Goal: Task Accomplishment & Management: Manage account settings

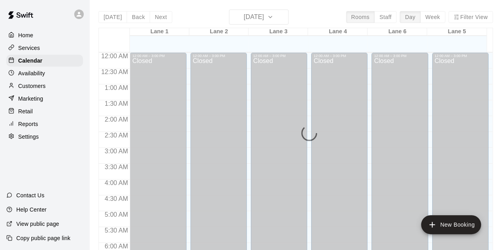
scroll to position [531, 0]
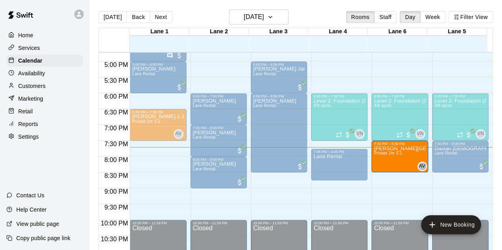
drag, startPoint x: 148, startPoint y: 149, endPoint x: 426, endPoint y: 158, distance: 278.1
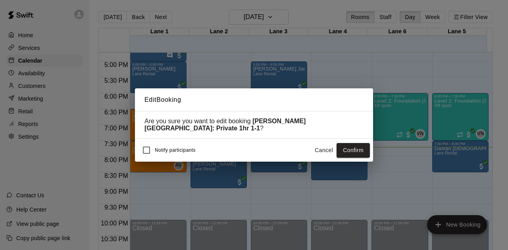
click at [349, 149] on button "Confirm" at bounding box center [352, 150] width 33 height 15
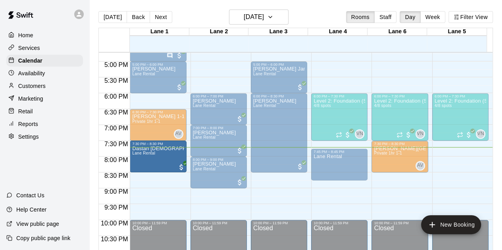
drag, startPoint x: 467, startPoint y: 160, endPoint x: 165, endPoint y: 164, distance: 302.2
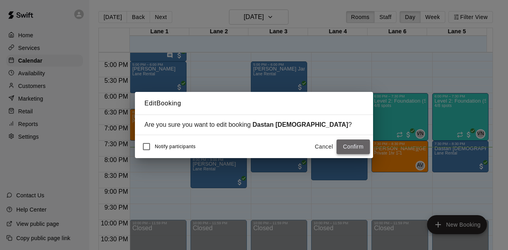
click at [356, 149] on button "Confirm" at bounding box center [352, 147] width 33 height 15
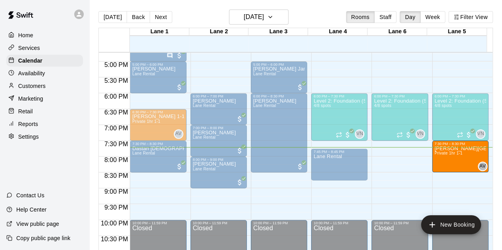
drag, startPoint x: 404, startPoint y: 162, endPoint x: 456, endPoint y: 163, distance: 51.6
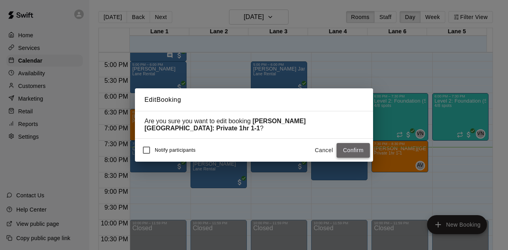
click at [359, 146] on button "Confirm" at bounding box center [352, 150] width 33 height 15
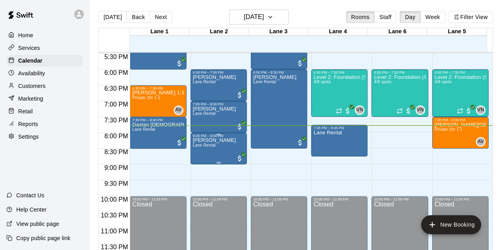
scroll to position [515, 0]
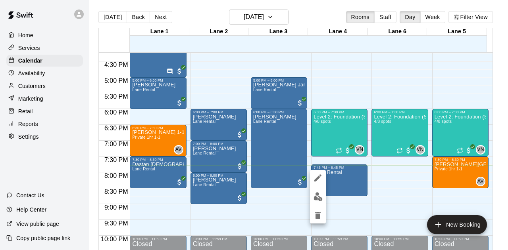
click at [338, 177] on div at bounding box center [254, 125] width 508 height 250
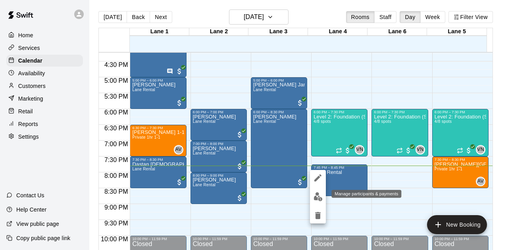
click at [384, 190] on div "Manage participants & payments" at bounding box center [366, 194] width 70 height 8
click at [385, 184] on div at bounding box center [254, 125] width 508 height 250
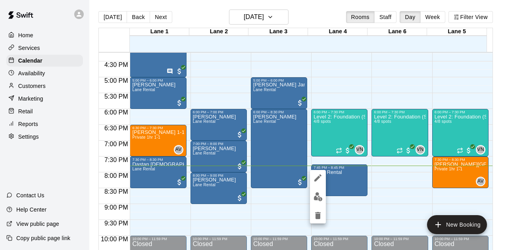
click at [390, 175] on div at bounding box center [254, 125] width 508 height 250
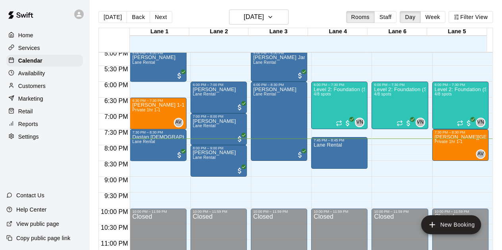
scroll to position [554, 0]
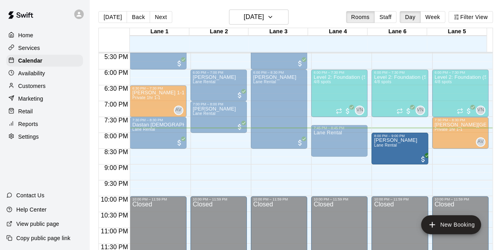
drag, startPoint x: 213, startPoint y: 144, endPoint x: 386, endPoint y: 149, distance: 172.6
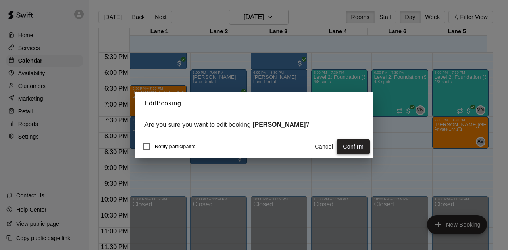
click at [343, 146] on button "Confirm" at bounding box center [352, 147] width 33 height 15
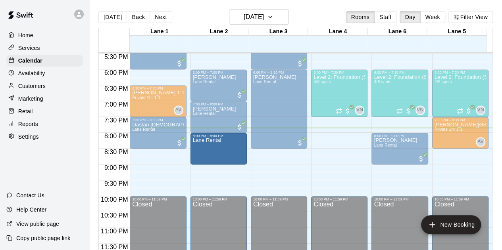
drag, startPoint x: 324, startPoint y: 147, endPoint x: 220, endPoint y: 157, distance: 105.2
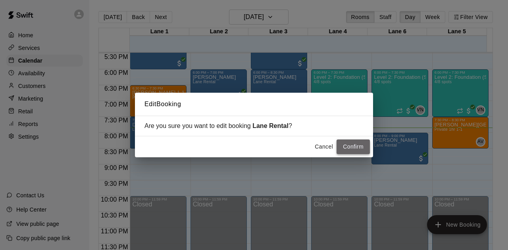
click at [356, 150] on button "Confirm" at bounding box center [352, 147] width 33 height 15
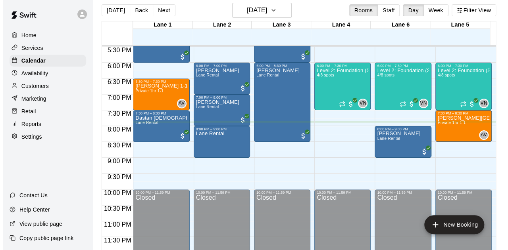
scroll to position [13, 0]
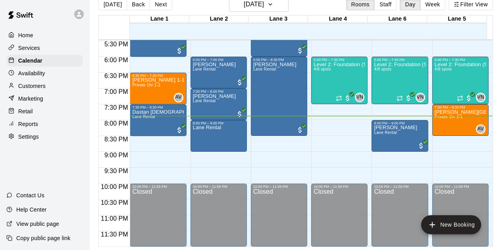
click at [495, 88] on div "[DATE] Back [DATE][DATE] Rooms Staff Day Week [GEOGRAPHIC_DATA] 1 09 [GEOGRAPHI…" at bounding box center [295, 122] width 406 height 250
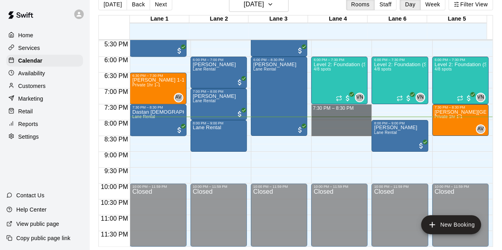
drag, startPoint x: 309, startPoint y: 106, endPoint x: 330, endPoint y: 128, distance: 30.6
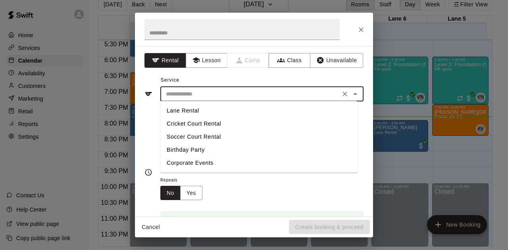
click at [204, 95] on input "text" at bounding box center [250, 94] width 175 height 10
click at [196, 107] on li "Lane Rental" at bounding box center [258, 110] width 197 height 13
type input "**********"
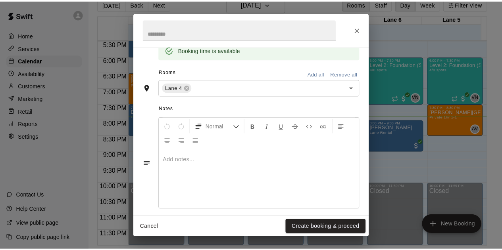
scroll to position [177, 0]
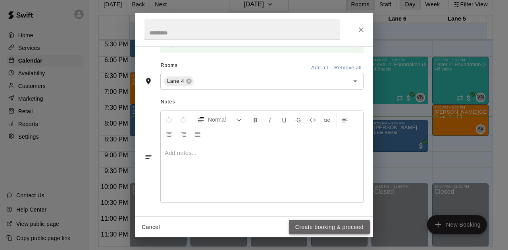
click at [309, 232] on button "Create booking & proceed" at bounding box center [329, 227] width 81 height 15
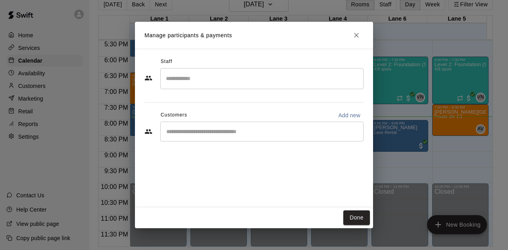
click at [200, 137] on div "​" at bounding box center [261, 132] width 203 height 20
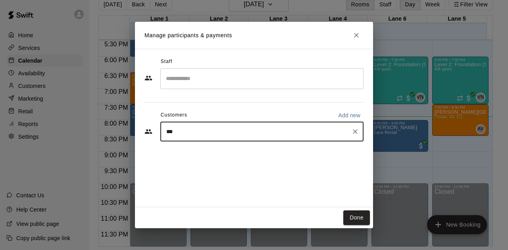
type input "****"
click at [211, 157] on span "[EMAIL_ADDRESS][DOMAIN_NAME]" at bounding box center [224, 158] width 85 height 6
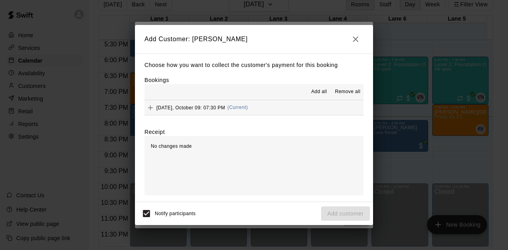
click at [272, 109] on button "[DATE], October 09: 07:30 PM (Current)" at bounding box center [253, 107] width 219 height 15
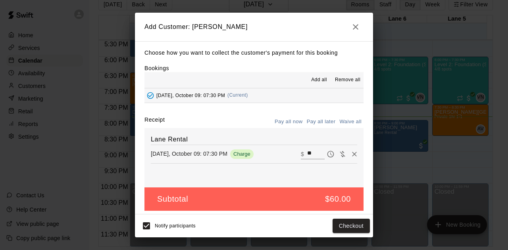
click at [340, 124] on button "Waive all" at bounding box center [350, 122] width 26 height 12
type input "*"
click at [348, 227] on button "Add customer" at bounding box center [345, 226] width 49 height 15
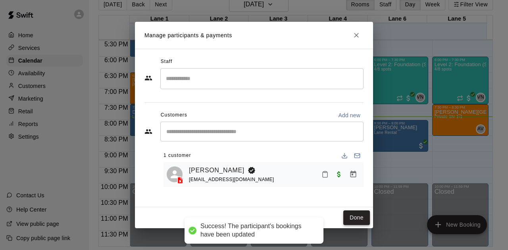
click at [360, 217] on button "Done" at bounding box center [356, 218] width 27 height 15
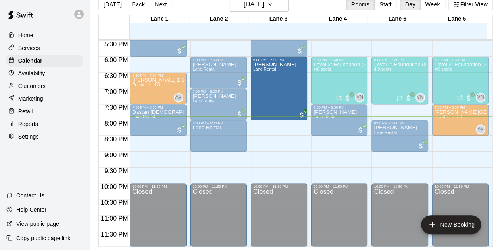
drag, startPoint x: 276, startPoint y: 134, endPoint x: 278, endPoint y: 126, distance: 7.4
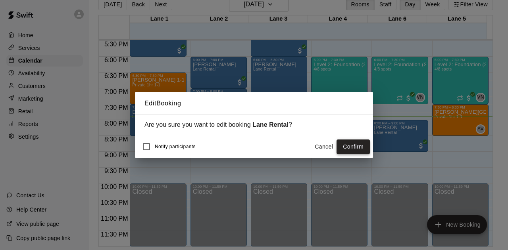
click at [347, 146] on button "Confirm" at bounding box center [352, 147] width 33 height 15
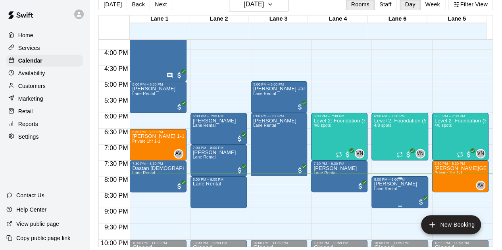
scroll to position [515, 0]
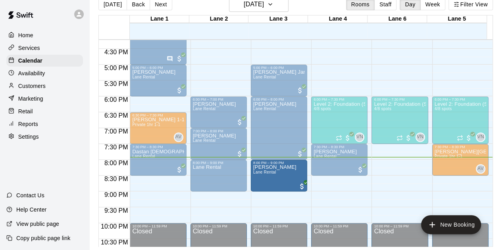
drag, startPoint x: 391, startPoint y: 174, endPoint x: 291, endPoint y: 174, distance: 99.9
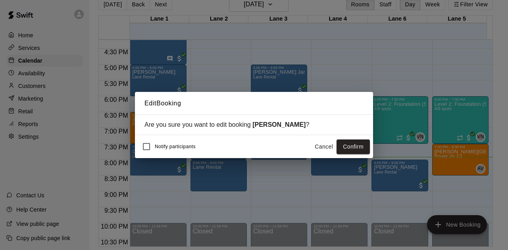
click at [371, 148] on div "Notify participants Cancel Confirm" at bounding box center [254, 146] width 238 height 23
click at [361, 149] on button "Confirm" at bounding box center [352, 147] width 33 height 15
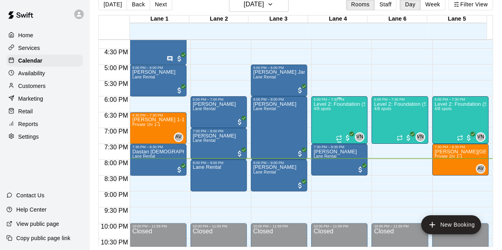
scroll to position [554, 0]
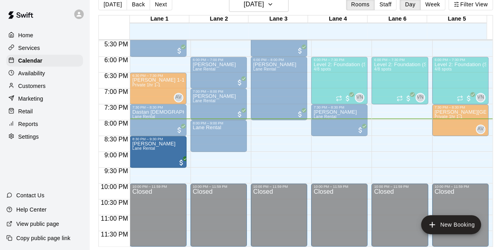
drag, startPoint x: 272, startPoint y: 137, endPoint x: 172, endPoint y: 154, distance: 101.7
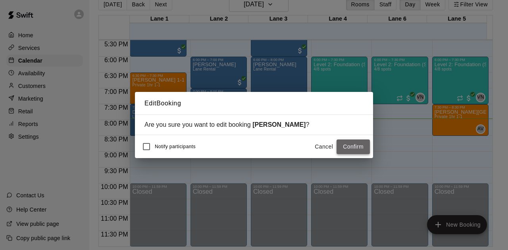
click at [357, 148] on button "Confirm" at bounding box center [352, 147] width 33 height 15
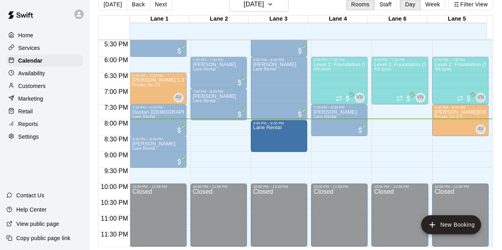
drag, startPoint x: 220, startPoint y: 140, endPoint x: 298, endPoint y: 146, distance: 78.7
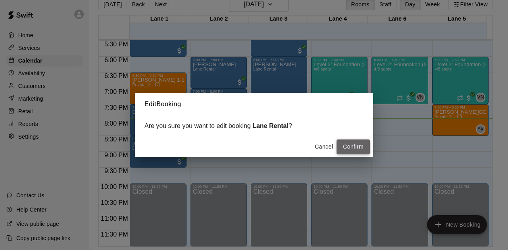
click at [355, 148] on button "Confirm" at bounding box center [352, 147] width 33 height 15
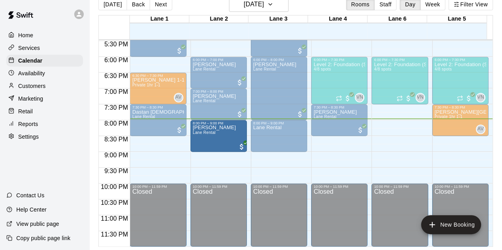
drag, startPoint x: 145, startPoint y: 155, endPoint x: 219, endPoint y: 141, distance: 75.0
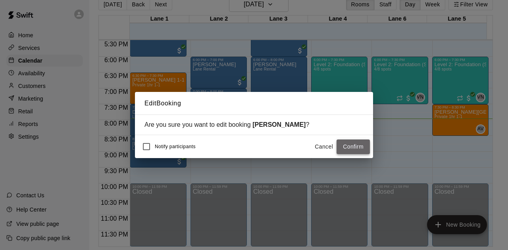
click at [342, 149] on button "Confirm" at bounding box center [352, 147] width 33 height 15
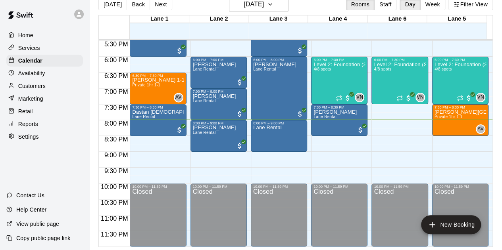
click at [28, 112] on p "Retail" at bounding box center [25, 111] width 15 height 8
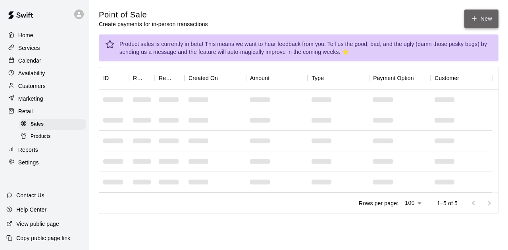
click at [489, 21] on button "New" at bounding box center [481, 19] width 34 height 19
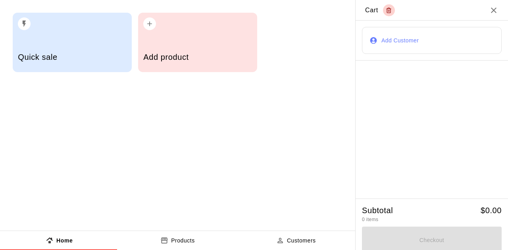
click at [197, 53] on h5 "Add product" at bounding box center [197, 57] width 108 height 11
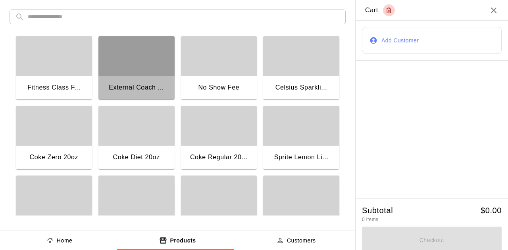
click at [153, 79] on div "External Coach ..." at bounding box center [136, 88] width 76 height 25
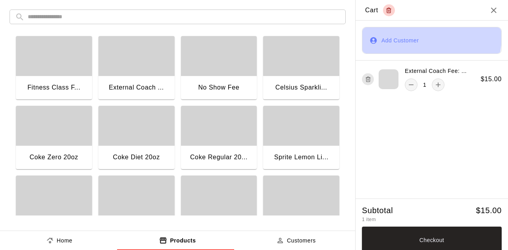
click at [391, 35] on button "Add Customer" at bounding box center [432, 40] width 140 height 27
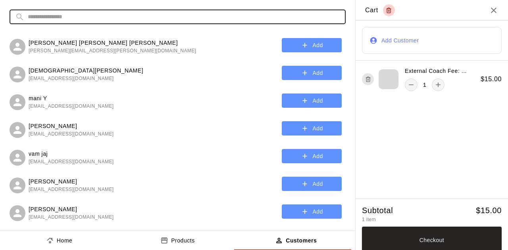
click at [73, 19] on input "text" at bounding box center [184, 17] width 312 height 15
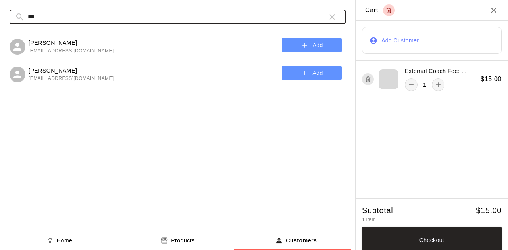
type input "***"
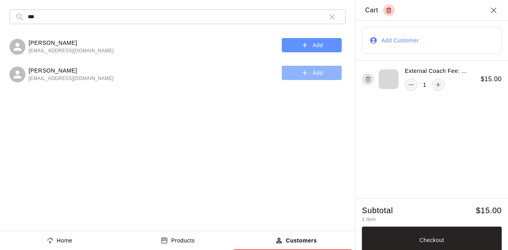
click at [313, 75] on button "Add" at bounding box center [312, 73] width 60 height 15
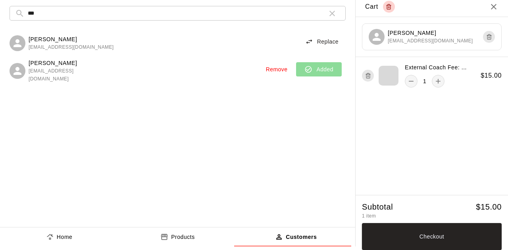
scroll to position [5, 0]
click at [462, 237] on button "Checkout" at bounding box center [432, 236] width 140 height 27
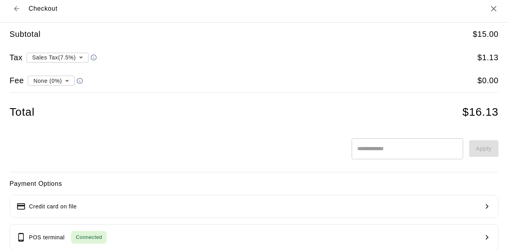
click at [52, 56] on body "**********" at bounding box center [254, 118] width 508 height 236
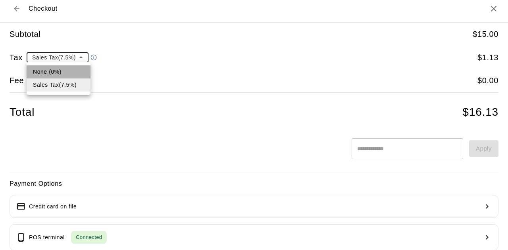
click at [54, 72] on li "None (0%)" at bounding box center [59, 71] width 64 height 13
type input "*"
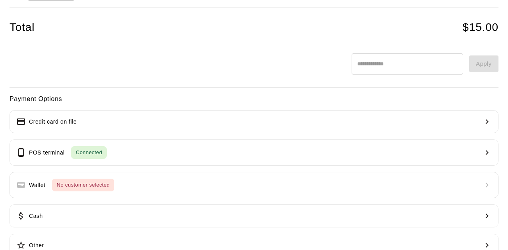
scroll to position [109, 0]
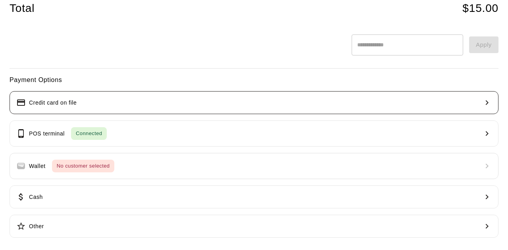
click at [53, 91] on button "Credit card on file" at bounding box center [254, 102] width 489 height 23
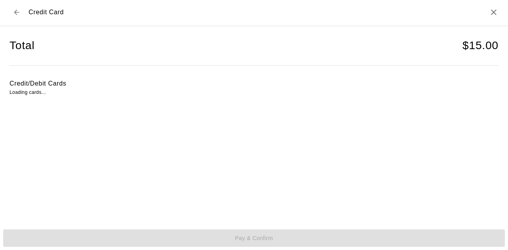
scroll to position [1, 0]
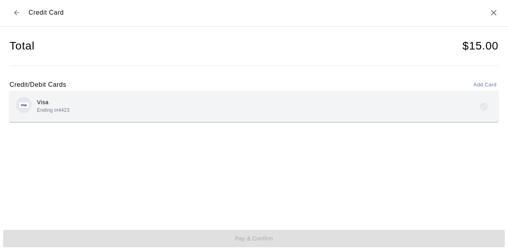
drag, startPoint x: 89, startPoint y: 91, endPoint x: 94, endPoint y: 93, distance: 5.4
click at [91, 91] on div "Visa Ending in 4423" at bounding box center [254, 106] width 489 height 31
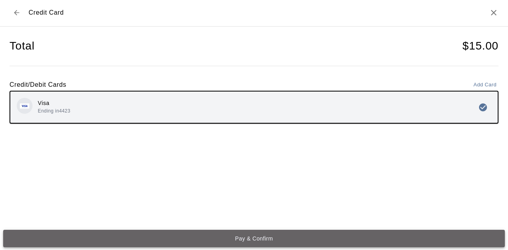
click at [267, 244] on button "Pay & Confirm" at bounding box center [253, 238] width 501 height 17
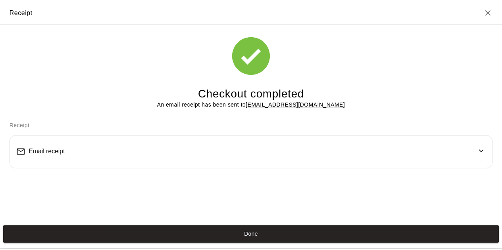
scroll to position [0, 0]
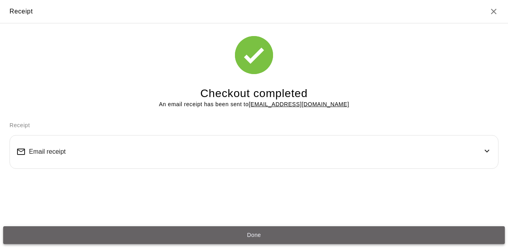
click at [260, 238] on button "Done" at bounding box center [253, 234] width 501 height 17
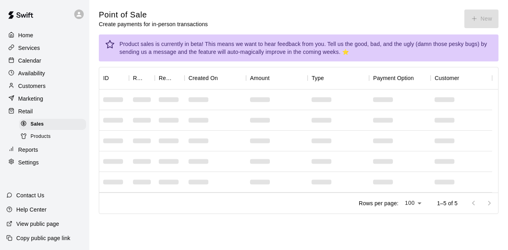
click at [30, 63] on p "Calendar" at bounding box center [29, 61] width 23 height 8
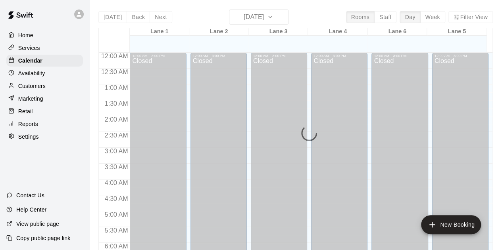
scroll to position [531, 0]
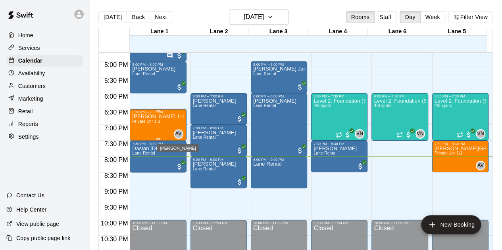
click at [178, 130] on span "AV" at bounding box center [178, 134] width 6 height 8
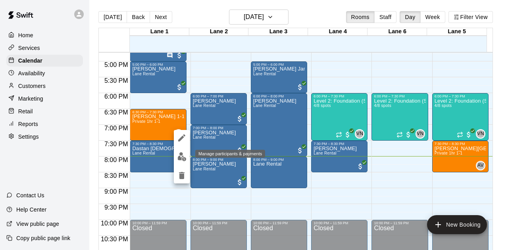
click at [183, 153] on img "edit" at bounding box center [181, 156] width 9 height 9
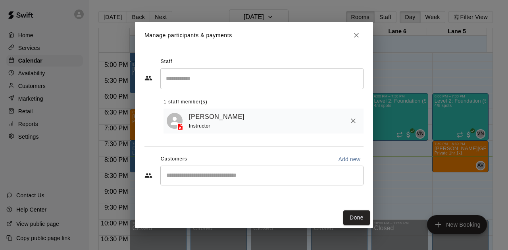
click at [311, 174] on input "Start typing to search customers..." at bounding box center [262, 176] width 196 height 8
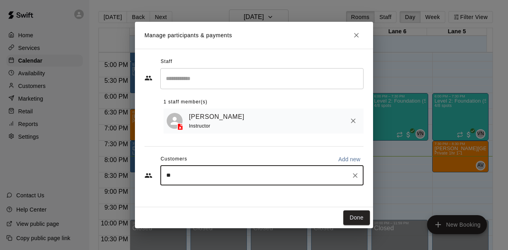
type input "*"
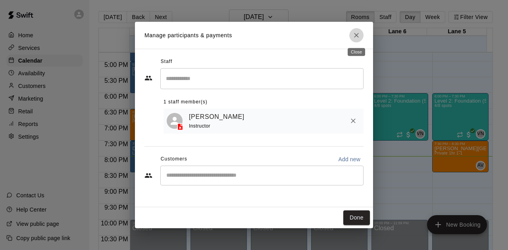
click at [354, 39] on button "Close" at bounding box center [356, 35] width 14 height 14
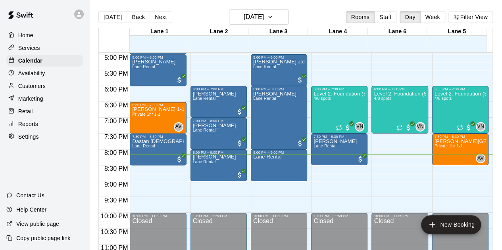
scroll to position [537, 0]
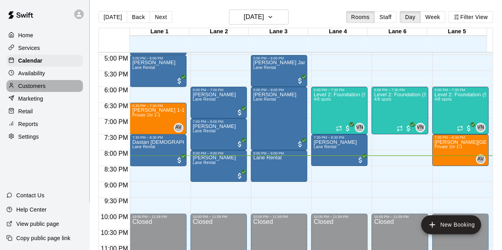
click at [27, 88] on p "Customers" at bounding box center [31, 86] width 27 height 8
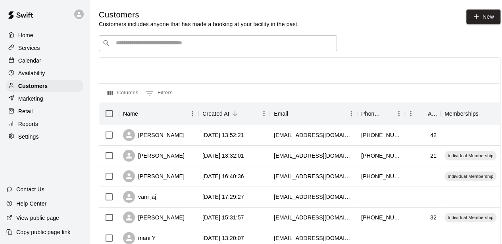
click at [180, 48] on div "​ ​" at bounding box center [218, 43] width 238 height 16
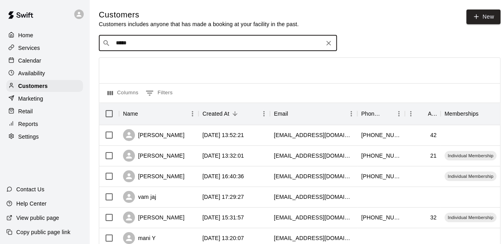
type input "*****"
click at [154, 45] on input "*****" at bounding box center [217, 43] width 208 height 8
click at [324, 47] on icon "Clear" at bounding box center [328, 43] width 8 height 8
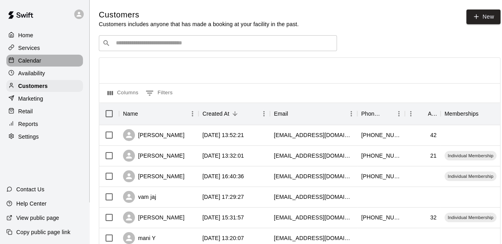
click at [29, 64] on p "Calendar" at bounding box center [29, 61] width 23 height 8
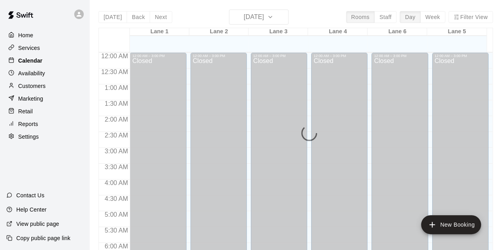
scroll to position [531, 0]
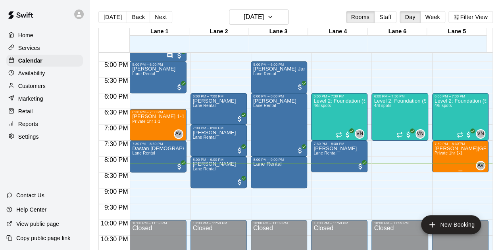
click at [452, 149] on p "[PERSON_NAME][GEOGRAPHIC_DATA]: Private 1hr 1-1" at bounding box center [460, 149] width 52 height 0
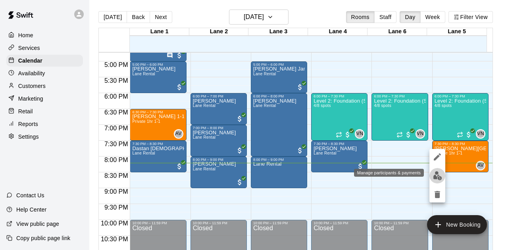
click at [437, 174] on img "edit" at bounding box center [437, 175] width 9 height 9
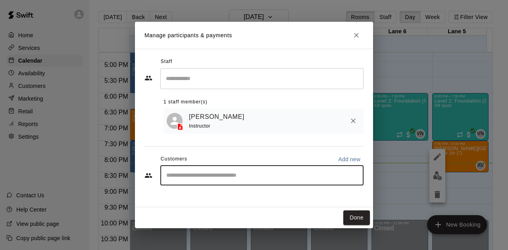
click at [204, 178] on input "Start typing to search customers..." at bounding box center [262, 176] width 196 height 8
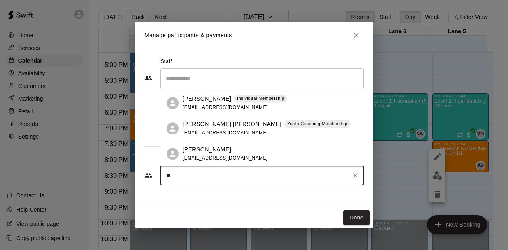
type input "*"
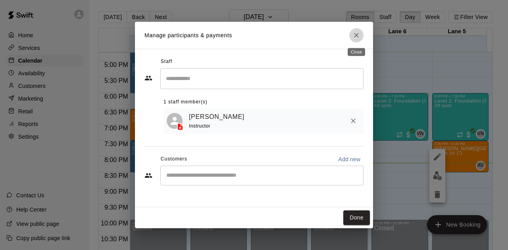
click at [352, 39] on icon "Close" at bounding box center [356, 35] width 8 height 8
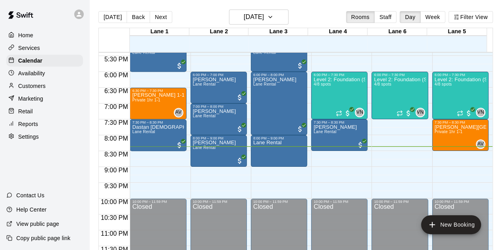
scroll to position [554, 0]
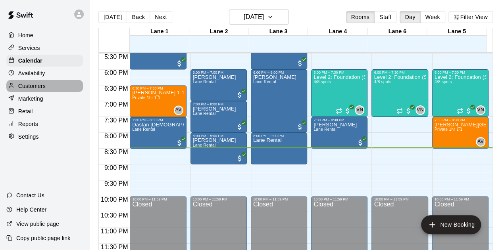
click at [33, 88] on p "Customers" at bounding box center [31, 86] width 27 height 8
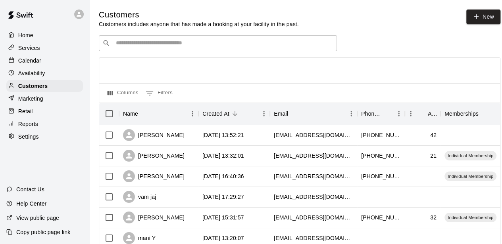
click at [164, 44] on input "Search customers by name or email" at bounding box center [223, 43] width 220 height 8
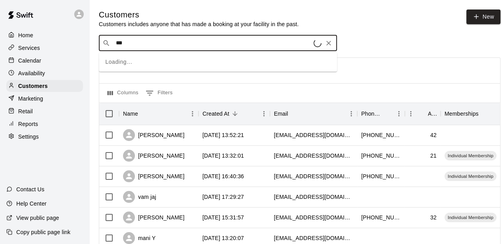
type input "****"
click at [176, 73] on div "[PERSON_NAME] [EMAIL_ADDRESS][DOMAIN_NAME]" at bounding box center [163, 65] width 85 height 17
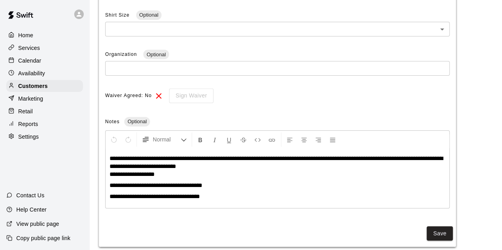
scroll to position [278, 0]
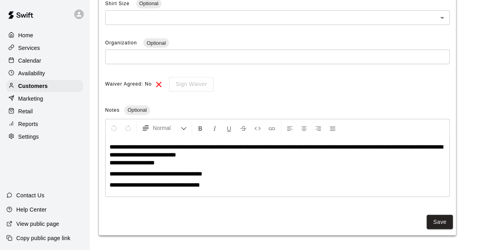
click at [141, 186] on span "**********" at bounding box center [154, 185] width 90 height 6
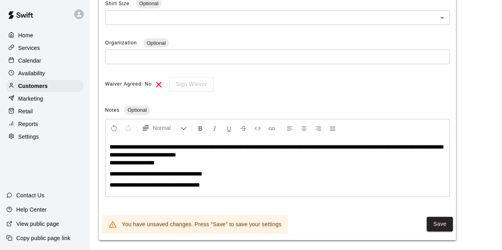
click at [173, 184] on span "**********" at bounding box center [154, 185] width 90 height 6
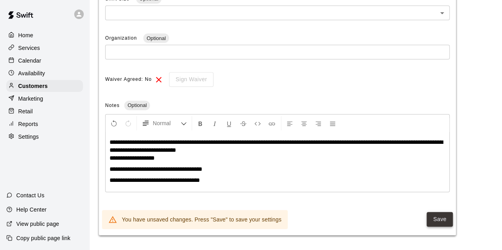
click at [442, 223] on button "Save" at bounding box center [439, 219] width 26 height 15
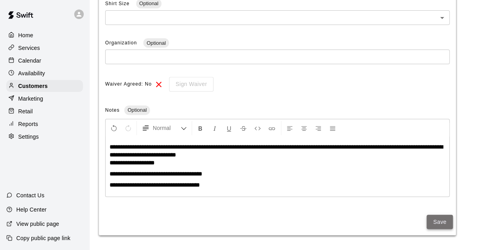
click at [443, 219] on button "Save" at bounding box center [439, 222] width 26 height 15
drag, startPoint x: 183, startPoint y: 165, endPoint x: 105, endPoint y: 163, distance: 77.7
click at [105, 163] on div "**********" at bounding box center [276, 166] width 343 height 59
click at [254, 165] on p "**********" at bounding box center [276, 155] width 335 height 24
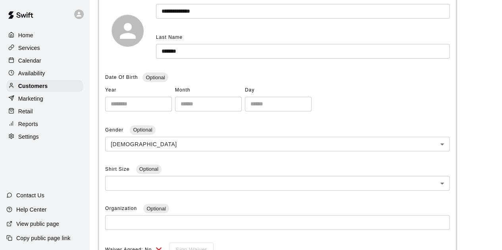
scroll to position [40, 0]
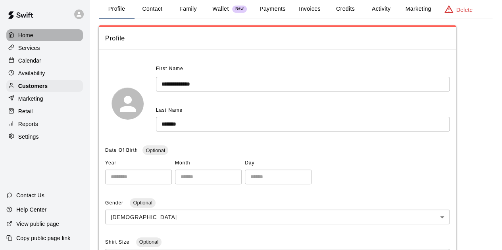
click at [33, 34] on p "Home" at bounding box center [25, 35] width 15 height 8
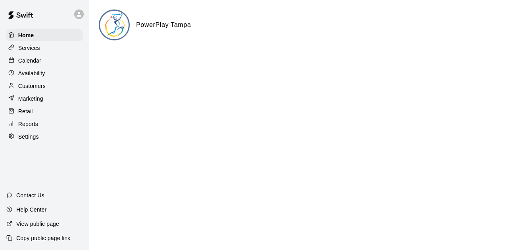
click at [32, 43] on div "Services" at bounding box center [44, 48] width 77 height 12
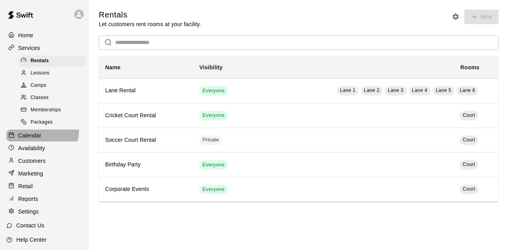
click at [35, 136] on div "Calendar" at bounding box center [44, 136] width 77 height 12
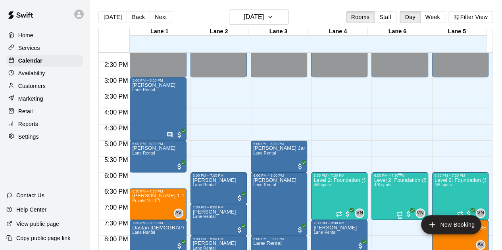
scroll to position [491, 0]
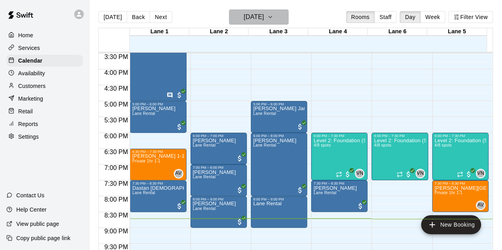
click at [256, 19] on h6 "[DATE]" at bounding box center [253, 16] width 20 height 11
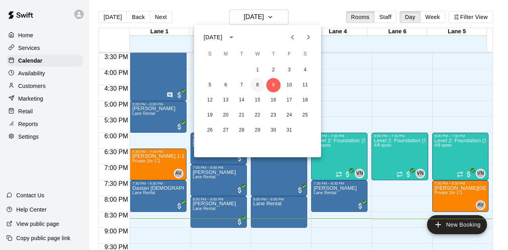
click at [258, 85] on button "8" at bounding box center [257, 85] width 14 height 14
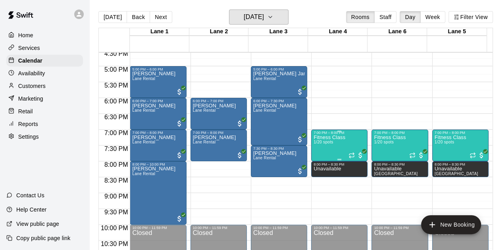
scroll to position [515, 0]
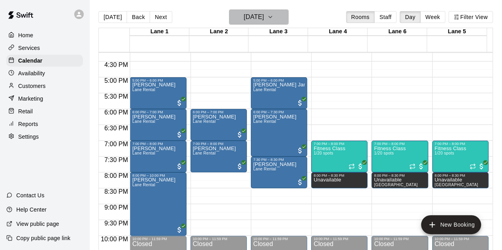
click at [264, 20] on h6 "[DATE]" at bounding box center [253, 16] width 20 height 11
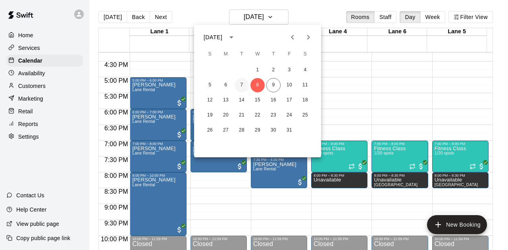
click at [241, 88] on button "7" at bounding box center [241, 85] width 14 height 14
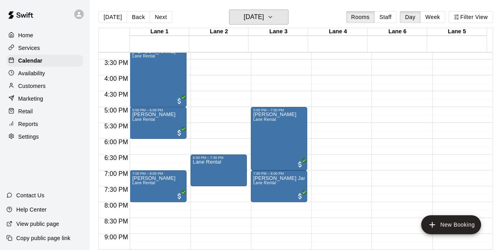
scroll to position [475, 0]
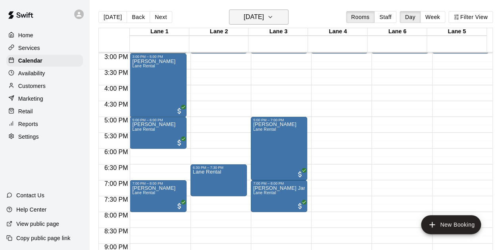
click at [259, 17] on h6 "[DATE]" at bounding box center [253, 16] width 20 height 11
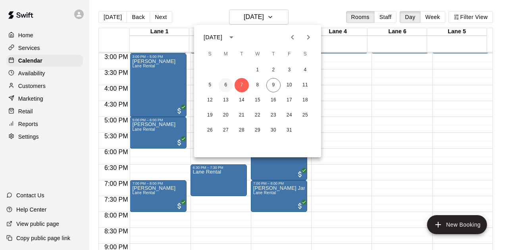
click at [229, 85] on button "6" at bounding box center [225, 85] width 14 height 14
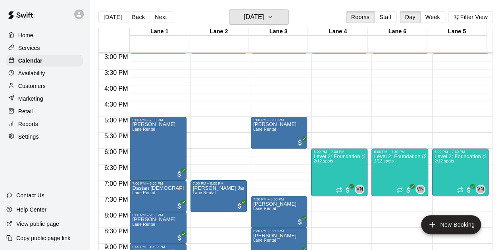
scroll to position [515, 0]
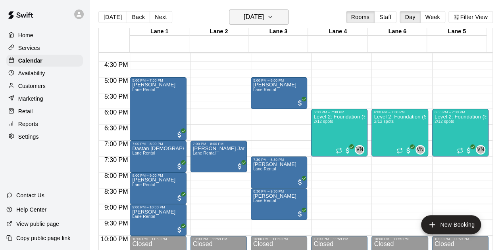
click at [255, 13] on h6 "[DATE]" at bounding box center [253, 16] width 20 height 11
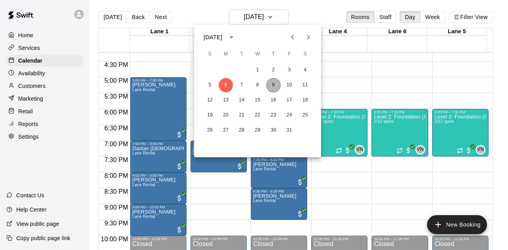
click at [270, 90] on button "9" at bounding box center [273, 85] width 14 height 14
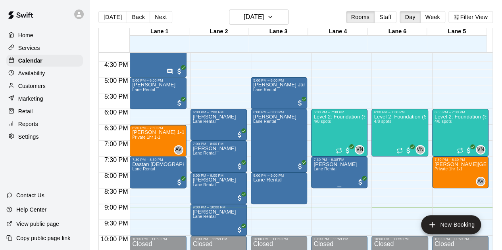
click at [335, 165] on p "[PERSON_NAME]" at bounding box center [334, 165] width 43 height 0
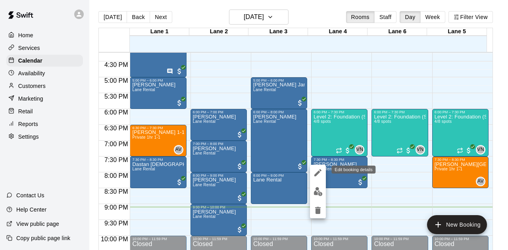
click at [314, 172] on icon "edit" at bounding box center [318, 173] width 10 height 10
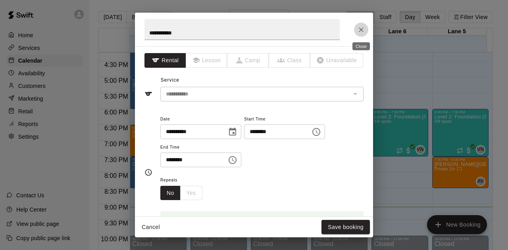
click at [362, 31] on icon "Close" at bounding box center [361, 30] width 8 height 8
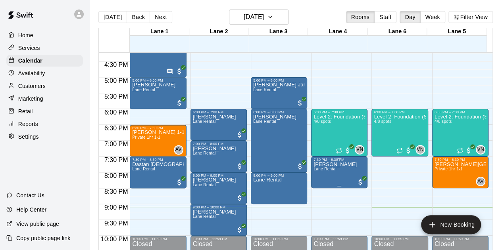
click at [329, 165] on p "[PERSON_NAME]" at bounding box center [334, 165] width 43 height 0
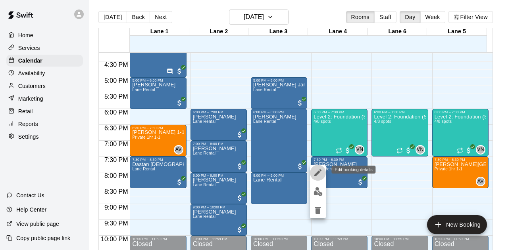
click at [318, 171] on icon "edit" at bounding box center [318, 173] width 10 height 10
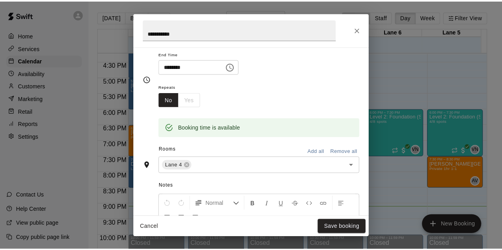
scroll to position [0, 0]
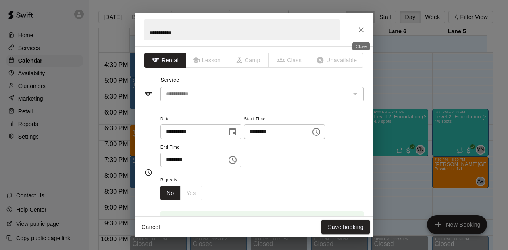
click at [360, 29] on icon "Close" at bounding box center [360, 29] width 5 height 5
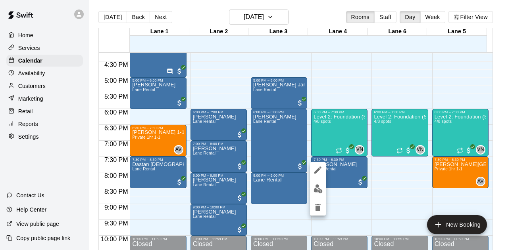
drag, startPoint x: 335, startPoint y: 187, endPoint x: 335, endPoint y: 195, distance: 7.5
click at [335, 195] on div at bounding box center [254, 125] width 508 height 250
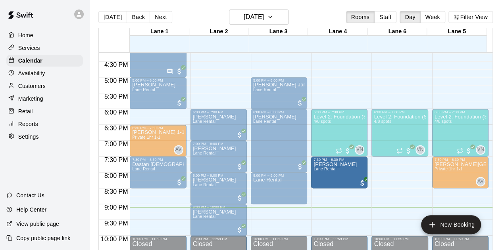
drag, startPoint x: 335, startPoint y: 184, endPoint x: 334, endPoint y: 189, distance: 4.9
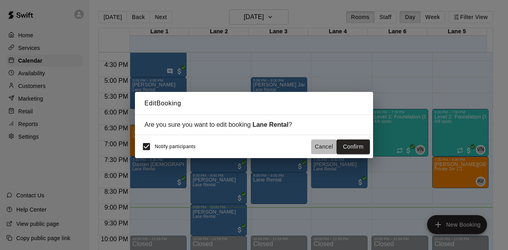
click at [322, 150] on button "Cancel" at bounding box center [323, 147] width 25 height 15
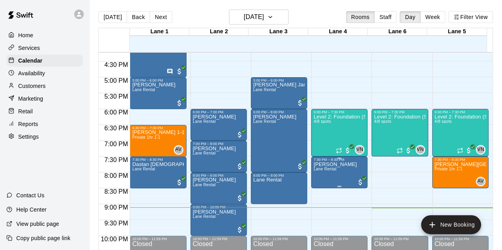
click at [320, 165] on p "[PERSON_NAME]" at bounding box center [334, 165] width 43 height 0
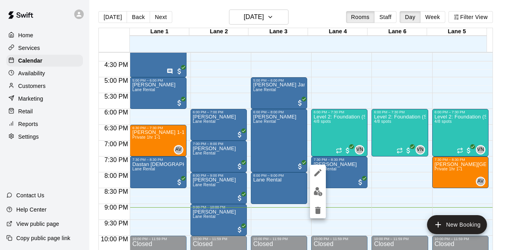
click at [25, 90] on div at bounding box center [254, 125] width 508 height 250
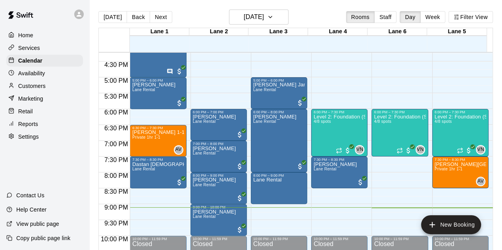
click at [25, 90] on p "Customers" at bounding box center [31, 86] width 27 height 8
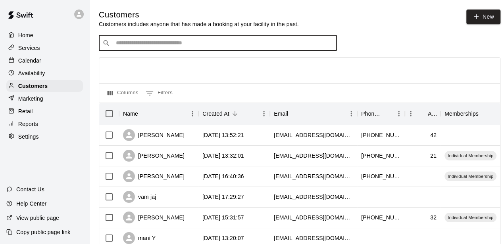
click at [173, 42] on input "Search customers by name or email" at bounding box center [223, 43] width 220 height 8
type input "********"
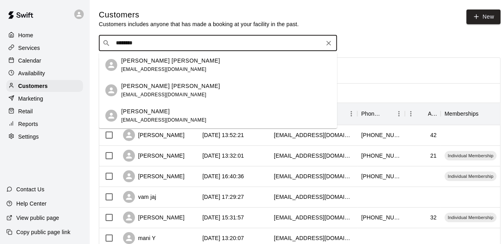
click at [140, 115] on p "[PERSON_NAME]" at bounding box center [145, 111] width 48 height 8
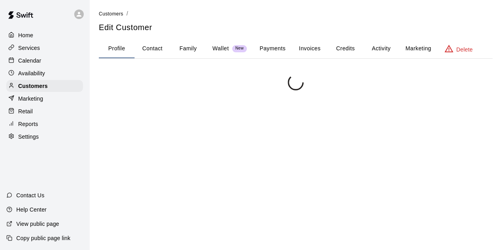
scroll to position [217, 0]
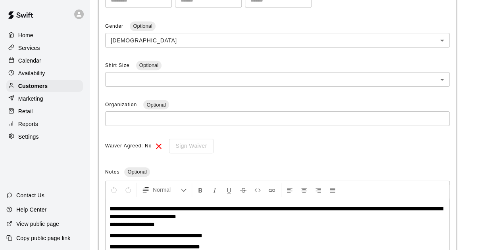
click at [141, 245] on span "**********" at bounding box center [154, 247] width 90 height 6
click at [178, 246] on span "**********" at bounding box center [156, 247] width 95 height 6
click at [257, 241] on div "**********" at bounding box center [276, 228] width 343 height 59
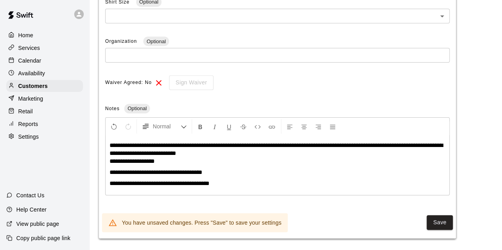
scroll to position [283, 0]
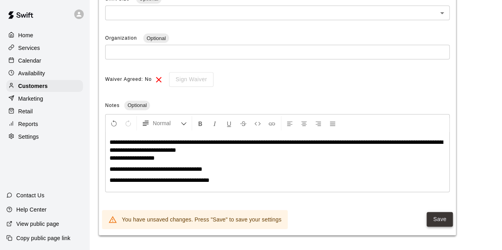
click at [437, 215] on button "Save" at bounding box center [439, 219] width 26 height 15
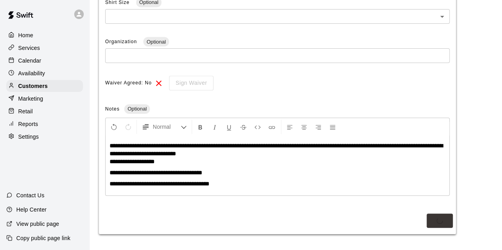
scroll to position [278, 0]
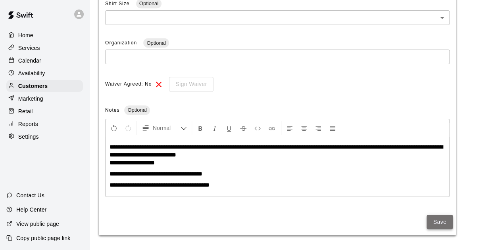
click at [437, 215] on button "Save" at bounding box center [439, 222] width 26 height 15
click at [222, 184] on p "**********" at bounding box center [276, 185] width 335 height 8
click at [443, 222] on button "Save" at bounding box center [439, 222] width 26 height 15
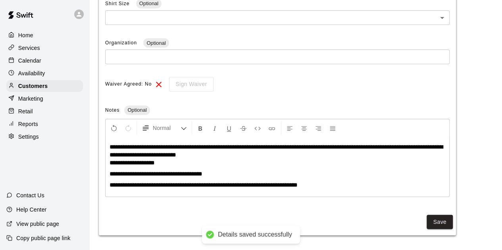
click at [172, 147] on span "**********" at bounding box center [275, 151] width 333 height 14
click at [29, 65] on p "Calendar" at bounding box center [29, 61] width 23 height 8
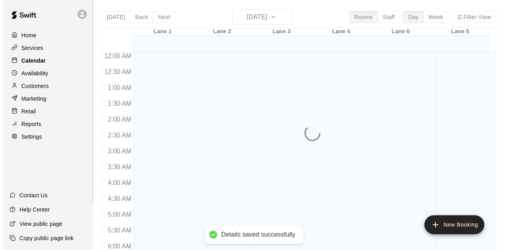
scroll to position [531, 0]
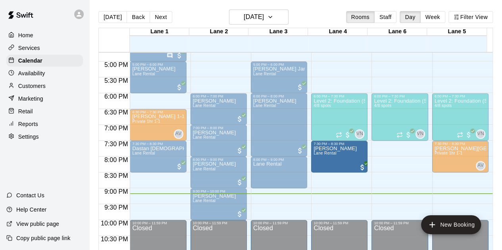
drag, startPoint x: 335, startPoint y: 171, endPoint x: 333, endPoint y: 178, distance: 7.7
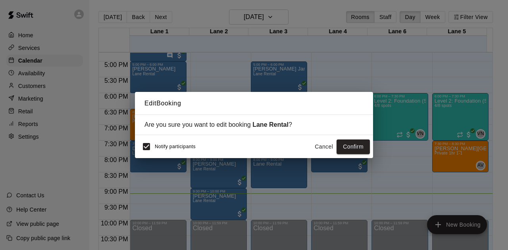
click at [319, 145] on button "Cancel" at bounding box center [323, 147] width 25 height 15
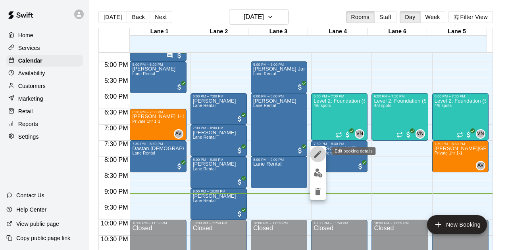
click at [319, 151] on icon "edit" at bounding box center [317, 154] width 7 height 7
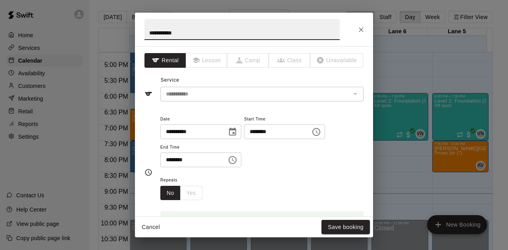
click at [237, 160] on icon "Choose time, selected time is 8:30 PM" at bounding box center [233, 160] width 10 height 10
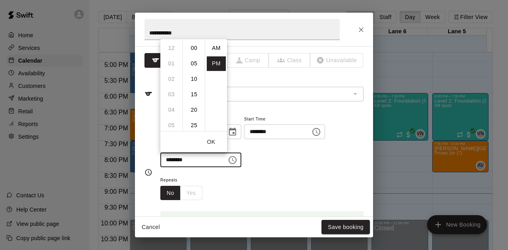
scroll to position [14, 0]
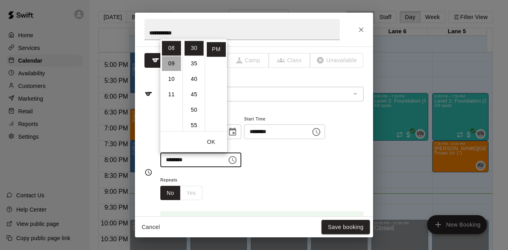
click at [170, 63] on li "09" at bounding box center [171, 63] width 19 height 15
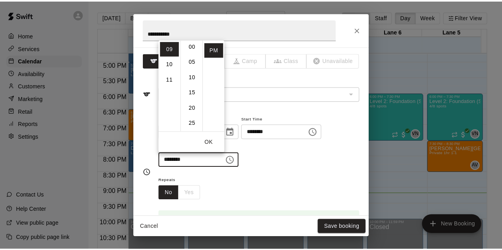
scroll to position [0, 0]
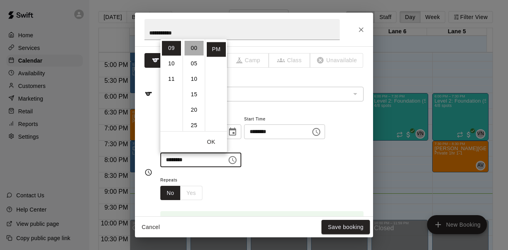
click at [195, 48] on li "00" at bounding box center [193, 48] width 19 height 15
type input "********"
click at [209, 142] on button "OK" at bounding box center [210, 142] width 25 height 15
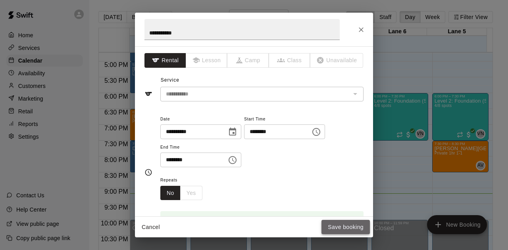
click at [333, 232] on button "Save booking" at bounding box center [345, 227] width 48 height 15
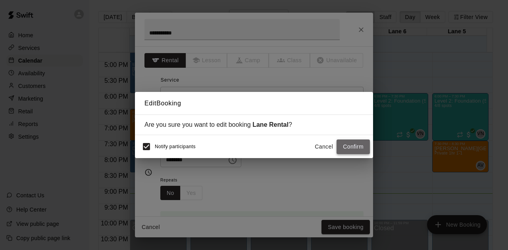
click at [348, 142] on button "Confirm" at bounding box center [352, 147] width 33 height 15
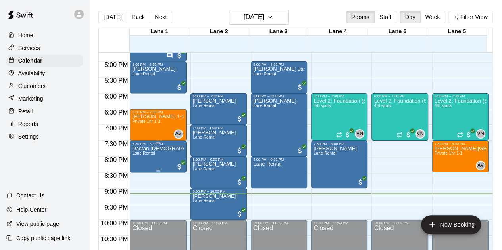
click at [146, 149] on p "Dastan [DEMOGRAPHIC_DATA]" at bounding box center [158, 149] width 52 height 0
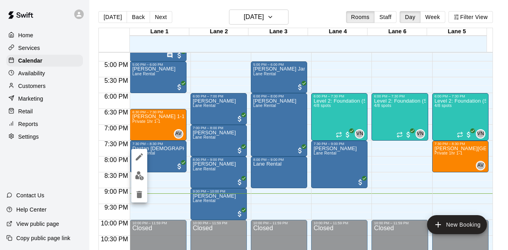
click at [279, 207] on div at bounding box center [254, 125] width 508 height 250
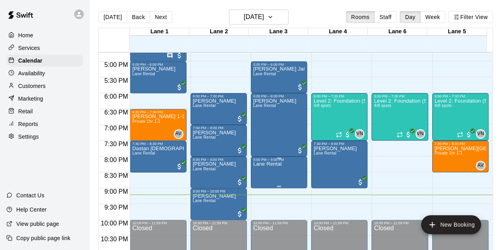
click at [268, 164] on p "Lane Rental" at bounding box center [267, 164] width 29 height 0
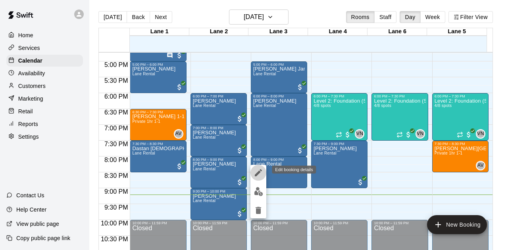
click at [258, 172] on icon "edit" at bounding box center [258, 172] width 7 height 7
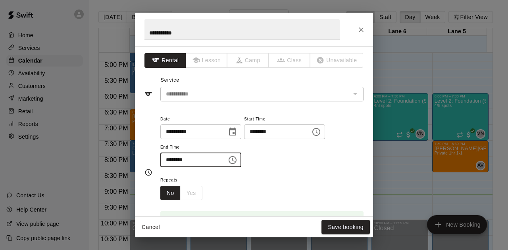
click at [179, 159] on input "********" at bounding box center [190, 160] width 61 height 15
type input "********"
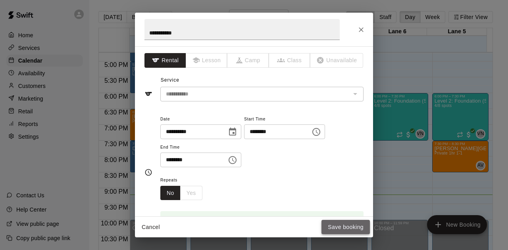
click at [355, 225] on button "Save booking" at bounding box center [345, 227] width 48 height 15
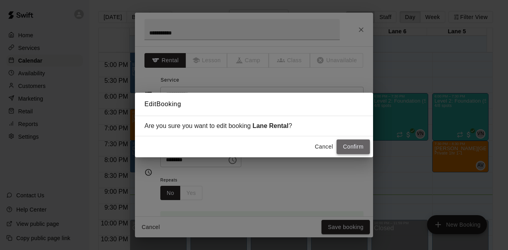
click at [350, 143] on button "Confirm" at bounding box center [352, 147] width 33 height 15
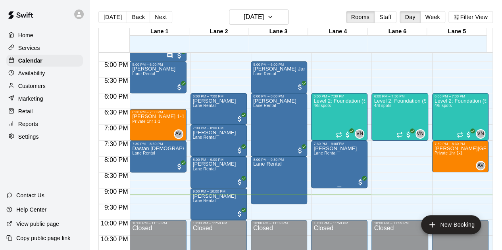
click at [336, 149] on p "[PERSON_NAME]" at bounding box center [334, 149] width 43 height 0
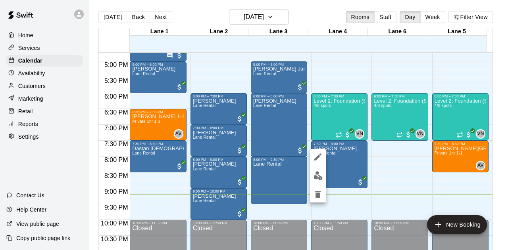
click at [387, 172] on div at bounding box center [254, 125] width 508 height 250
